Goal: Information Seeking & Learning: Learn about a topic

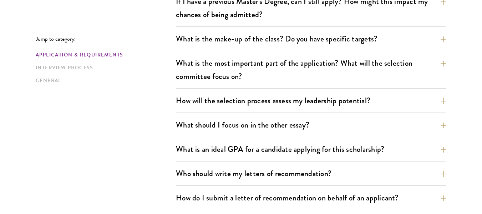
scroll to position [370, 0]
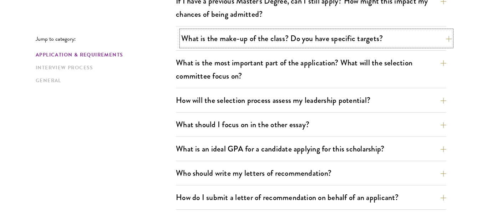
click at [225, 44] on button "What is the make-up of the class? Do you have specific targets?" at bounding box center [316, 38] width 270 height 16
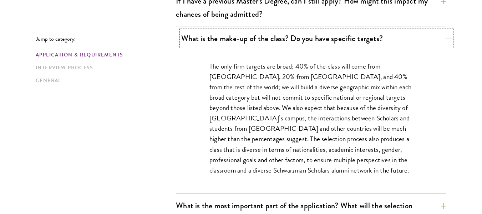
click at [225, 44] on button "What is the make-up of the class? Do you have specific targets?" at bounding box center [316, 38] width 270 height 16
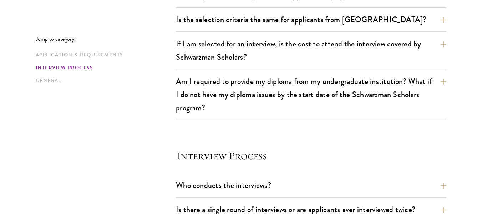
scroll to position [709, 0]
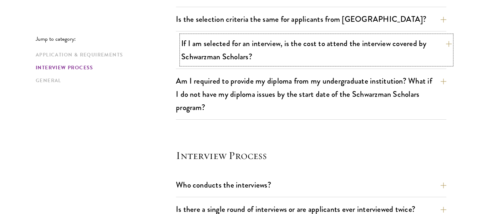
click at [222, 52] on button "If I am selected for an interview, is the cost to attend the interview covered …" at bounding box center [316, 49] width 270 height 29
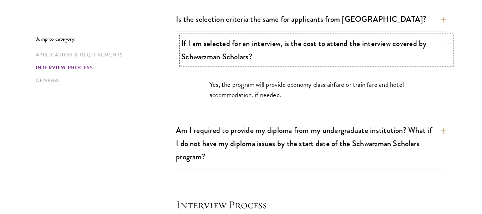
click at [222, 52] on button "If I am selected for an interview, is the cost to attend the interview covered …" at bounding box center [316, 49] width 270 height 29
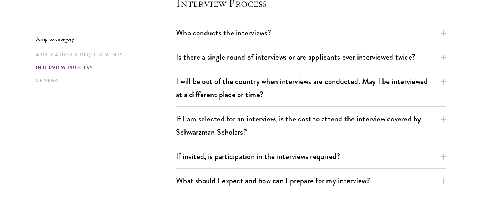
scroll to position [862, 0]
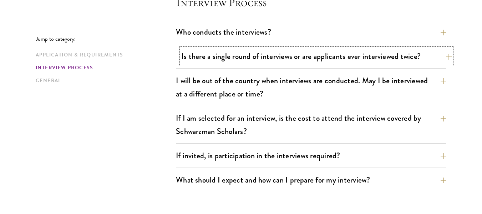
click at [227, 55] on button "Is there a single round of interviews or are applicants ever interviewed twice?" at bounding box center [316, 56] width 270 height 16
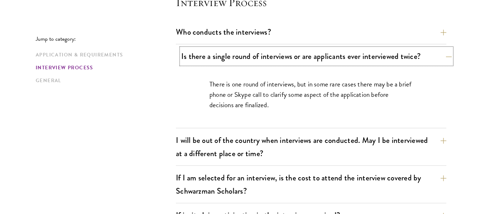
click at [227, 55] on button "Is there a single round of interviews or are applicants ever interviewed twice?" at bounding box center [316, 56] width 270 height 16
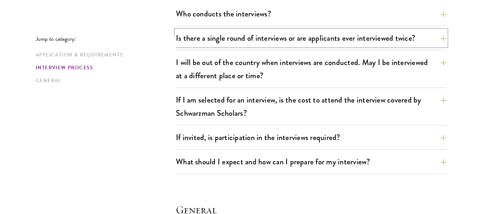
scroll to position [880, 0]
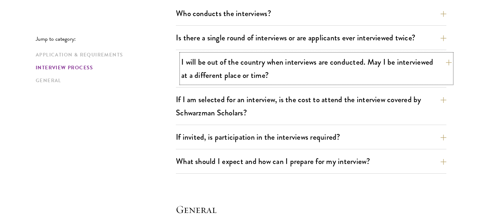
click at [235, 71] on button "I will be out of the country when interviews are conducted. May I be interviewe…" at bounding box center [316, 68] width 270 height 29
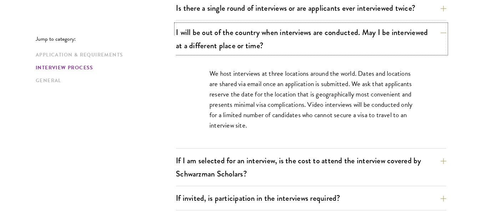
scroll to position [911, 0]
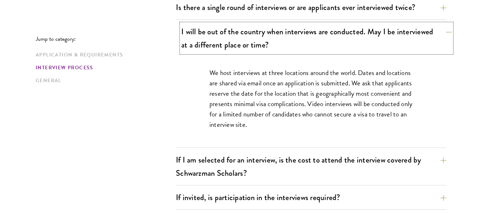
click at [251, 38] on button "I will be out of the country when interviews are conducted. May I be interviewe…" at bounding box center [316, 38] width 270 height 29
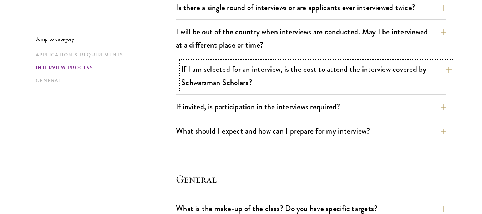
click at [253, 76] on button "If I am selected for an interview, is the cost to attend the interview covered …" at bounding box center [316, 75] width 270 height 29
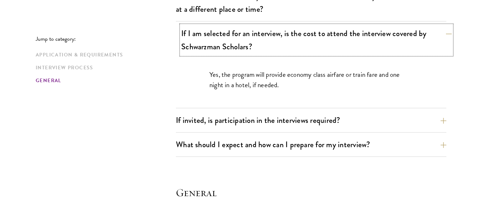
scroll to position [948, 0]
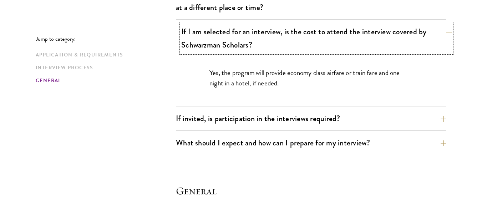
click at [204, 40] on button "If I am selected for an interview, is the cost to attend the interview covered …" at bounding box center [316, 38] width 270 height 29
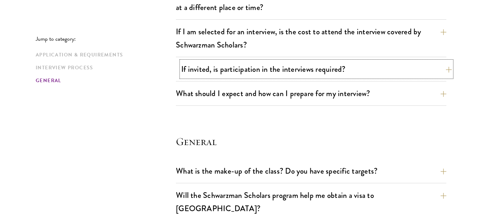
click at [213, 75] on button "If invited, is participation in the interviews required?" at bounding box center [316, 69] width 270 height 16
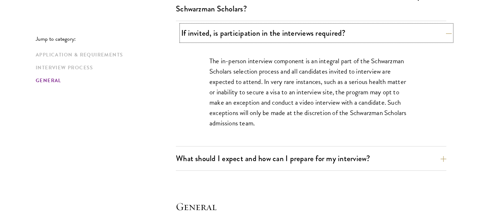
scroll to position [985, 0]
click at [227, 36] on button "If invited, is participation in the interviews required?" at bounding box center [316, 33] width 270 height 16
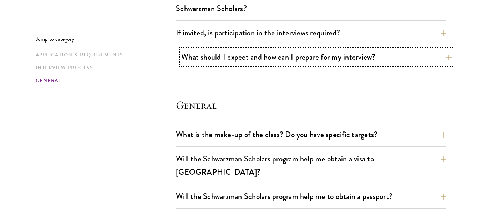
click at [234, 59] on button "What should I expect and how can I prepare for my interview?" at bounding box center [316, 57] width 270 height 16
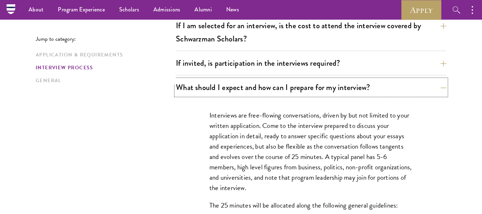
scroll to position [937, 0]
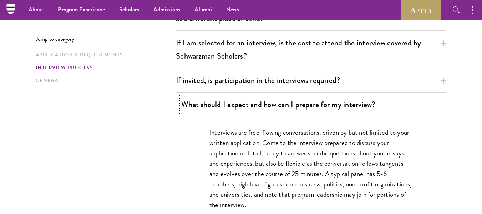
click at [279, 100] on button "What should I expect and how can I prepare for my interview?" at bounding box center [316, 104] width 270 height 16
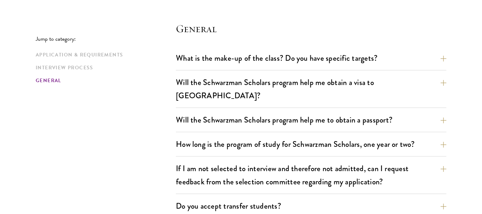
scroll to position [1062, 0]
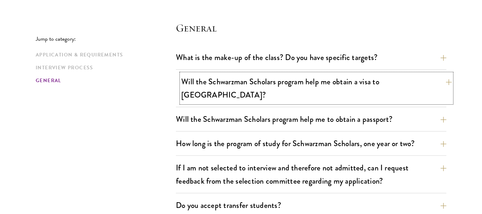
click at [345, 81] on button "Will the Schwarzman Scholars program help me obtain a visa to [GEOGRAPHIC_DATA]?" at bounding box center [316, 87] width 270 height 29
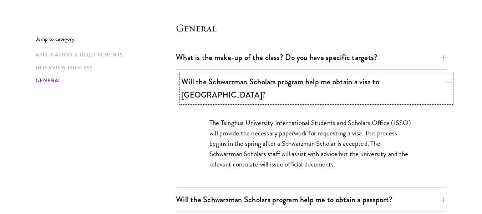
click at [304, 88] on button "Will the Schwarzman Scholars program help me obtain a visa to [GEOGRAPHIC_DATA]?" at bounding box center [316, 87] width 270 height 29
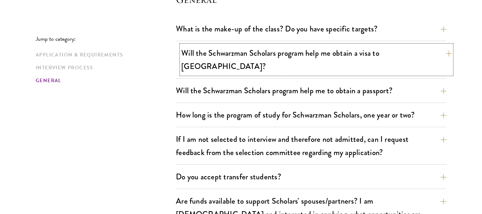
scroll to position [1095, 0]
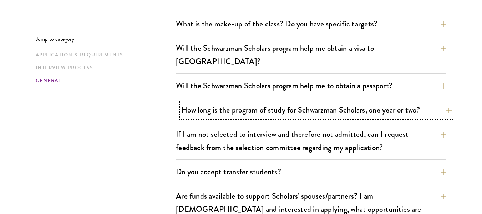
click at [259, 102] on button "How long is the program of study for Schwarzman Scholars, one year or two?" at bounding box center [316, 110] width 270 height 16
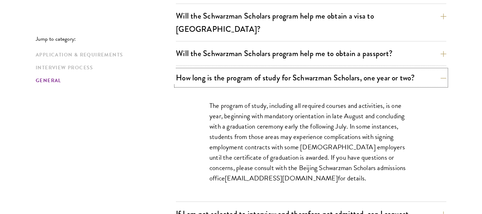
scroll to position [1128, 0]
click at [310, 71] on button "How long is the program of study for Schwarzman Scholars, one year or two?" at bounding box center [316, 77] width 270 height 16
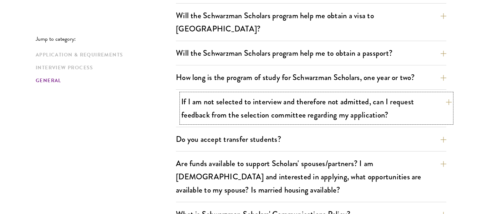
click at [266, 98] on button "If I am not selected to interview and therefore not admitted, can I request fee…" at bounding box center [316, 107] width 270 height 29
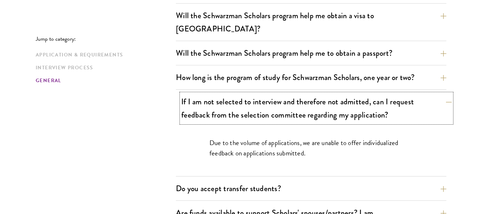
click at [266, 98] on button "If I am not selected to interview and therefore not admitted, can I request fee…" at bounding box center [316, 107] width 270 height 29
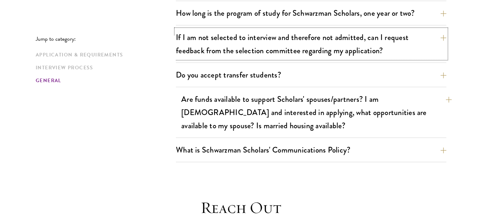
scroll to position [1192, 0]
click at [305, 98] on button "Are funds available to support Scholars' spouses/partners? I am [DEMOGRAPHIC_DA…" at bounding box center [316, 112] width 270 height 42
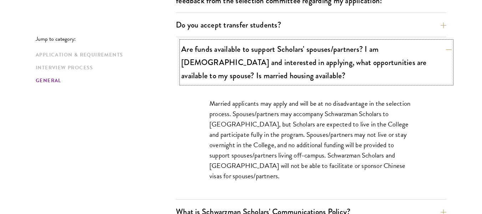
scroll to position [1243, 0]
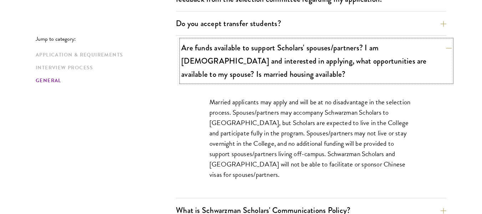
click at [339, 63] on button "Are funds available to support Scholars' spouses/partners? I am [DEMOGRAPHIC_DA…" at bounding box center [316, 61] width 270 height 42
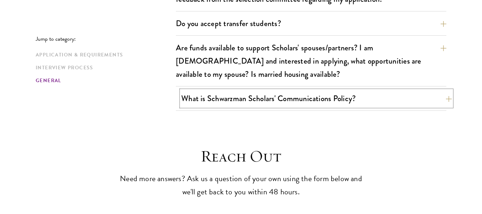
click at [315, 90] on button "What is Schwarzman Scholars' Communications Policy?" at bounding box center [316, 98] width 270 height 16
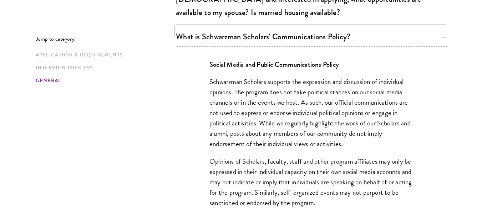
scroll to position [1307, 0]
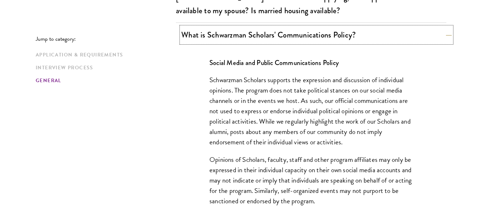
click at [294, 29] on button "What is Schwarzman Scholars' Communications Policy?" at bounding box center [316, 35] width 270 height 16
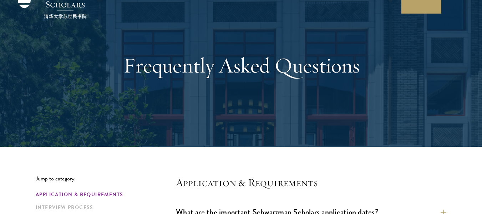
scroll to position [0, 0]
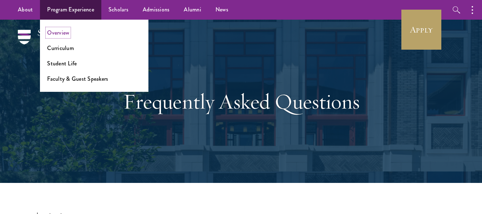
click at [56, 35] on link "Overview" at bounding box center [58, 33] width 22 height 8
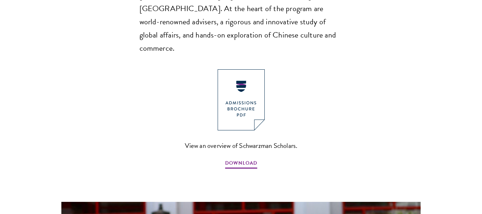
scroll to position [538, 0]
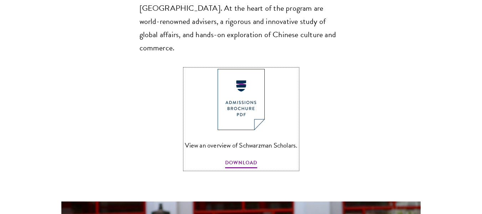
click at [246, 87] on img at bounding box center [241, 99] width 47 height 61
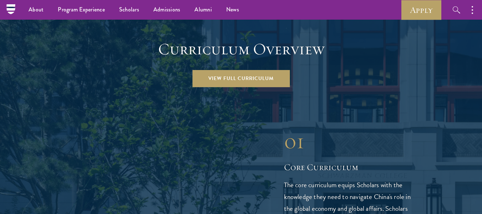
scroll to position [981, 0]
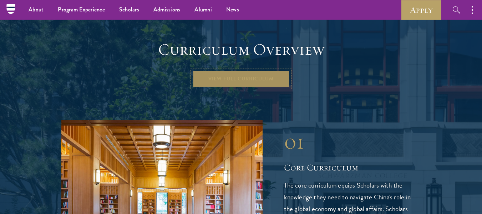
click at [213, 70] on link "View Full Curriculum" at bounding box center [240, 78] width 97 height 17
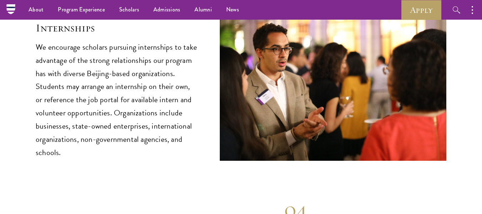
scroll to position [3466, 0]
